Goal: Information Seeking & Learning: Learn about a topic

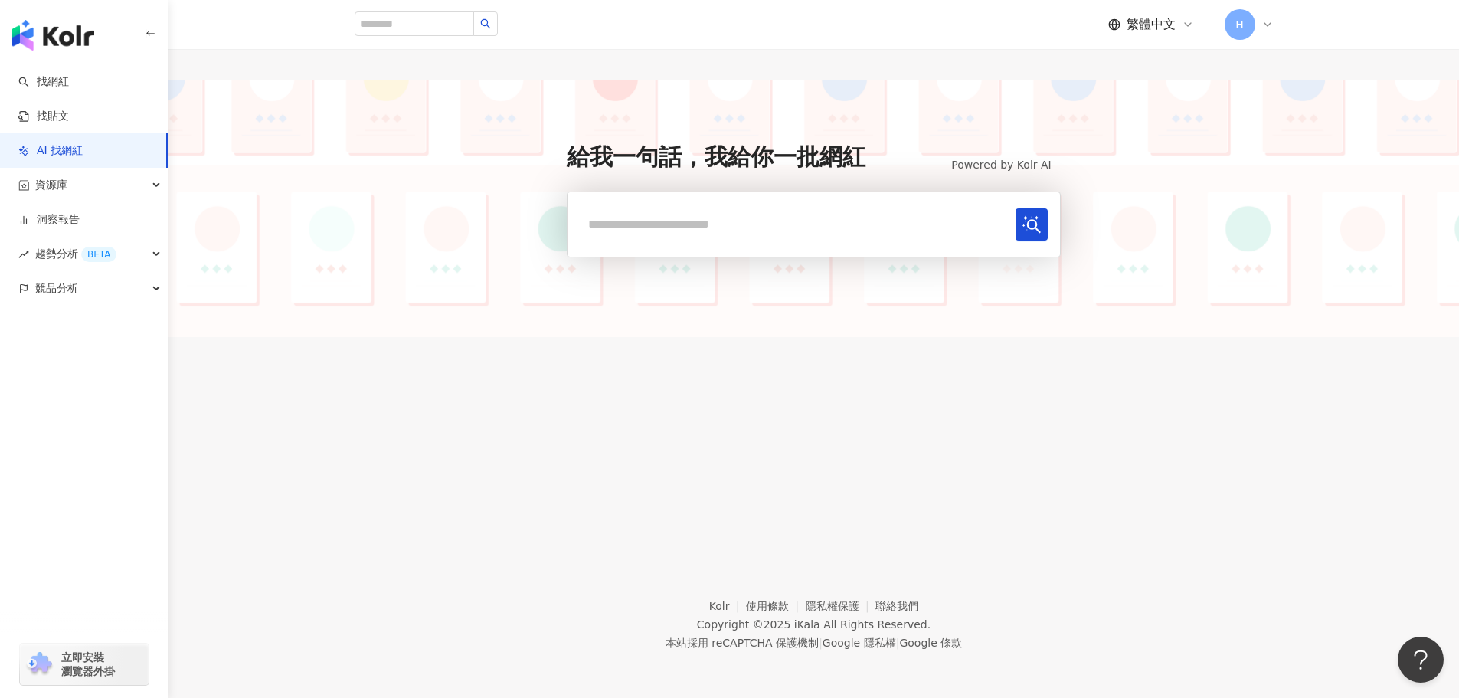
click at [476, 36] on div at bounding box center [426, 24] width 143 height 26
click at [474, 28] on input "search" at bounding box center [414, 23] width 119 height 25
paste input "**********"
type input "**********"
click at [498, 30] on button "button" at bounding box center [485, 23] width 25 height 25
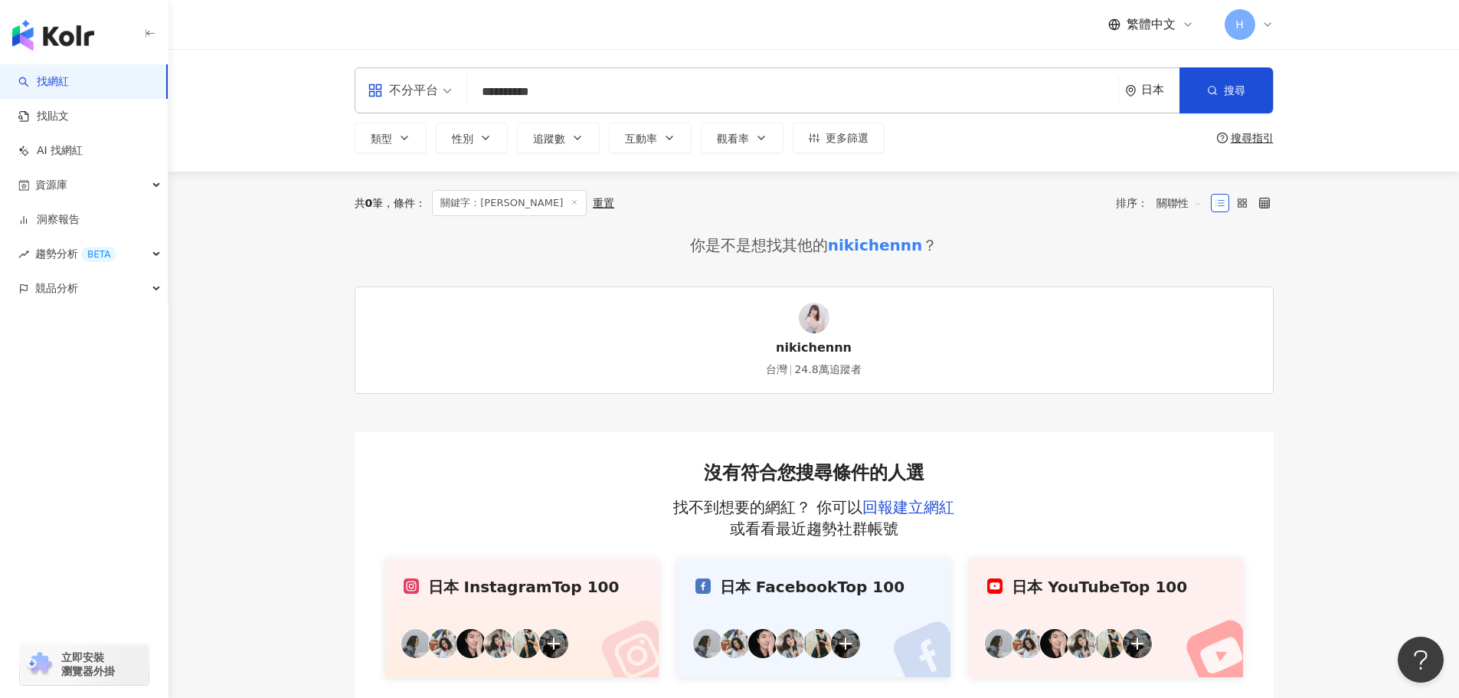
click at [968, 99] on div "日本" at bounding box center [1152, 90] width 54 height 44
click at [968, 201] on div "台灣" at bounding box center [1095, 202] width 150 height 28
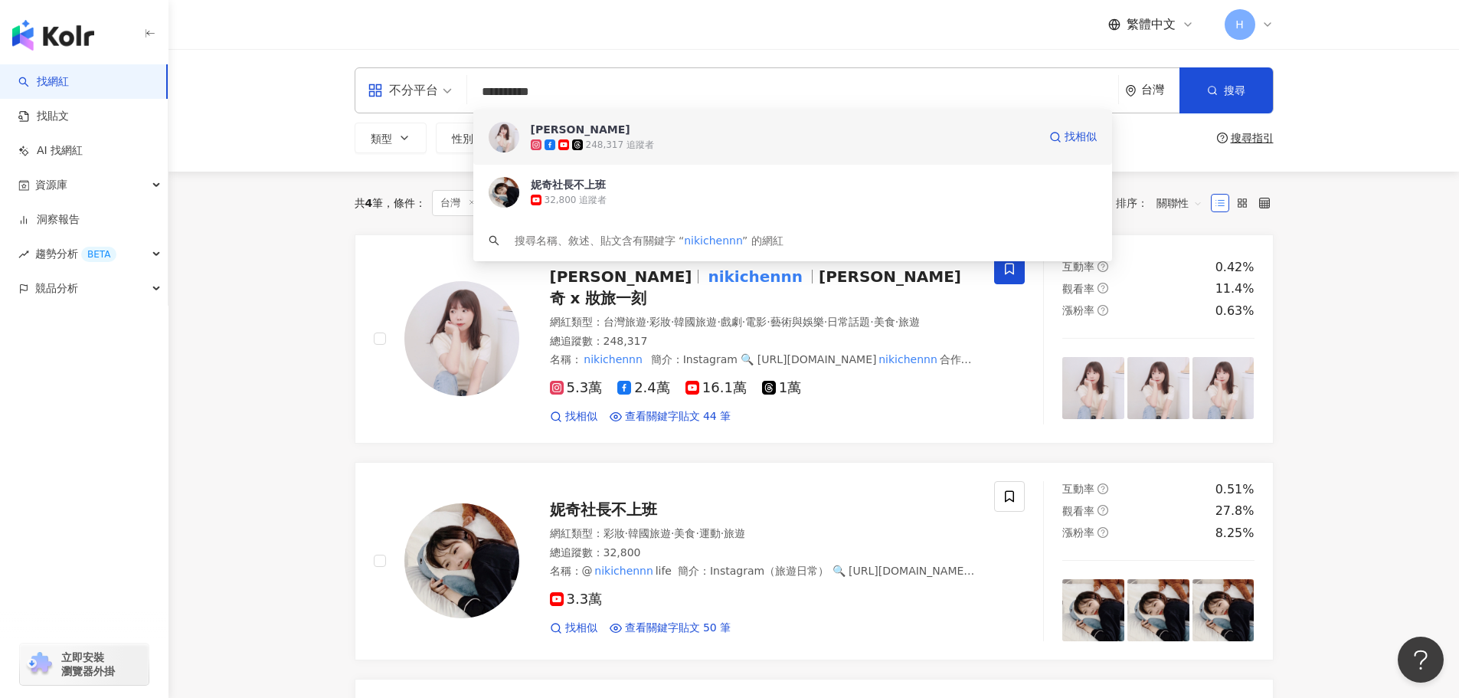
click at [590, 143] on div "248,317 追蹤者" at bounding box center [620, 145] width 68 height 13
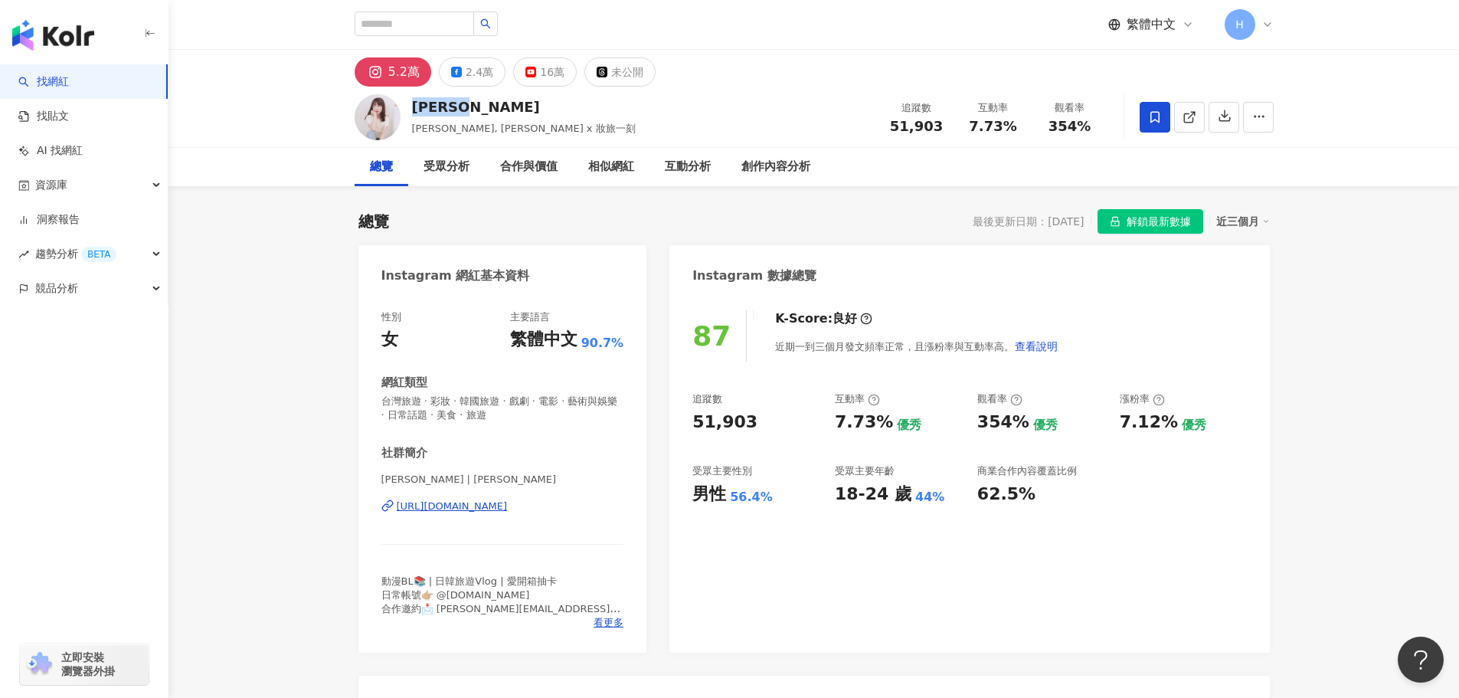
drag, startPoint x: 473, startPoint y: 111, endPoint x: 412, endPoint y: 110, distance: 60.5
click at [412, 110] on div "[PERSON_NAME]" at bounding box center [524, 106] width 224 height 19
copy div "[PERSON_NAME]"
drag, startPoint x: 486, startPoint y: 482, endPoint x: 470, endPoint y: 481, distance: 16.1
click at [470, 481] on span "[PERSON_NAME] | [PERSON_NAME]" at bounding box center [502, 480] width 243 height 14
